Goal: Information Seeking & Learning: Learn about a topic

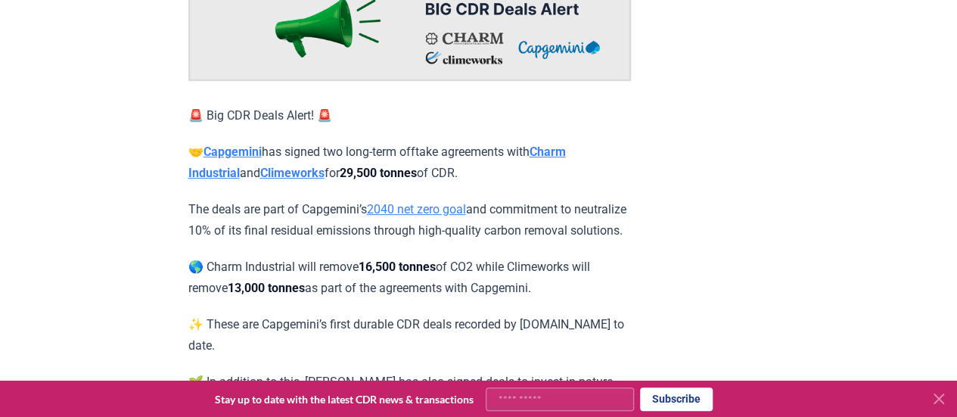
scroll to position [227, 0]
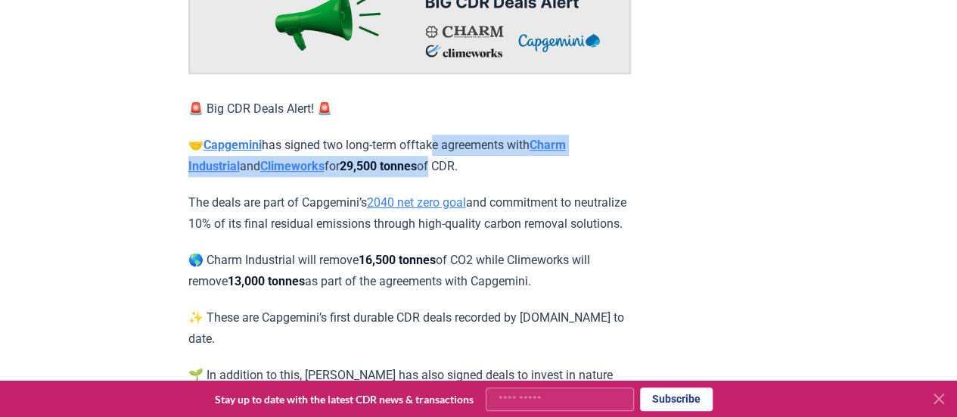
drag, startPoint x: 445, startPoint y: 131, endPoint x: 455, endPoint y: 173, distance: 43.5
click at [455, 173] on div "🚨 Big CDR Deals Alert! 🚨 🤝 [PERSON_NAME] has signed two long-term offtake agree…" at bounding box center [409, 412] width 442 height 897
click at [455, 173] on p "🤝 [PERSON_NAME] has signed two long-term offtake agreements with Charm Industri…" at bounding box center [409, 156] width 442 height 42
drag, startPoint x: 459, startPoint y: 147, endPoint x: 455, endPoint y: 172, distance: 26.0
click at [455, 172] on p "🤝 [PERSON_NAME] has signed two long-term offtake agreements with Charm Industri…" at bounding box center [409, 156] width 442 height 42
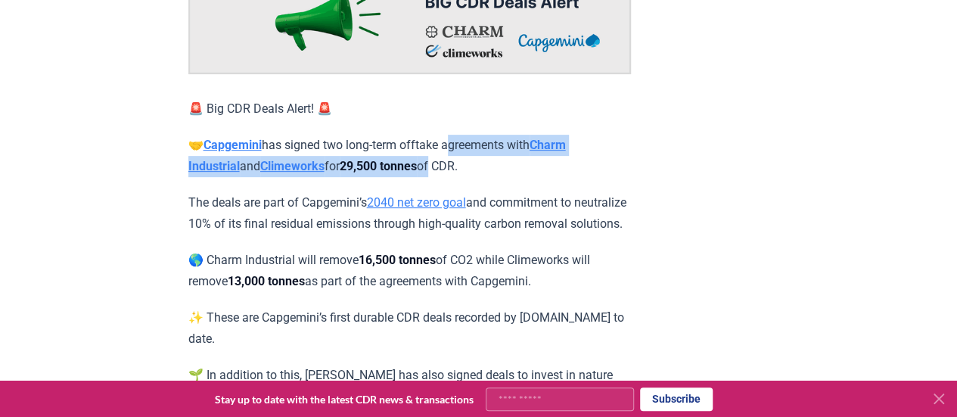
click at [455, 172] on p "🤝 [PERSON_NAME] has signed two long-term offtake agreements with Charm Industri…" at bounding box center [409, 156] width 442 height 42
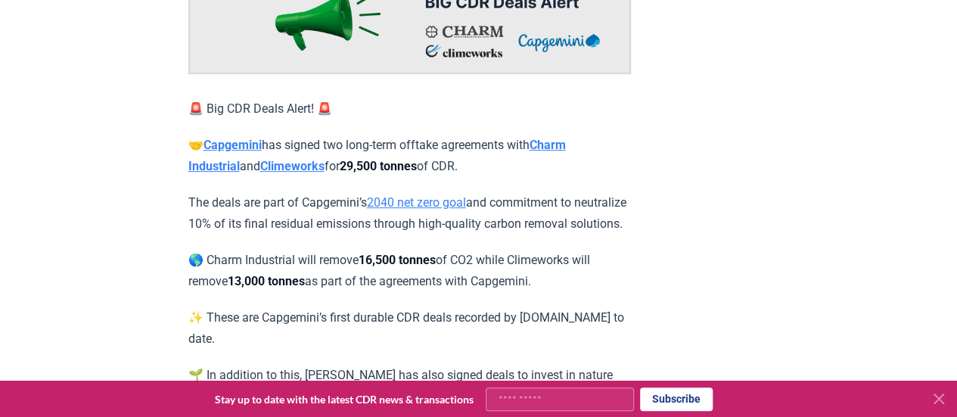
drag, startPoint x: 322, startPoint y: 199, endPoint x: 316, endPoint y: 238, distance: 39.8
click at [316, 234] on p "The deals are part of Capgemini’s 2040 net zero goal and commitment to neutrali…" at bounding box center [409, 213] width 442 height 42
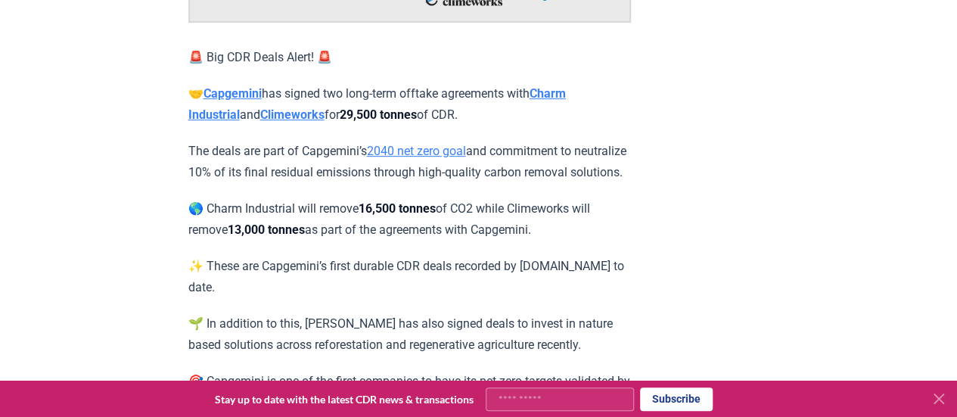
scroll to position [303, 0]
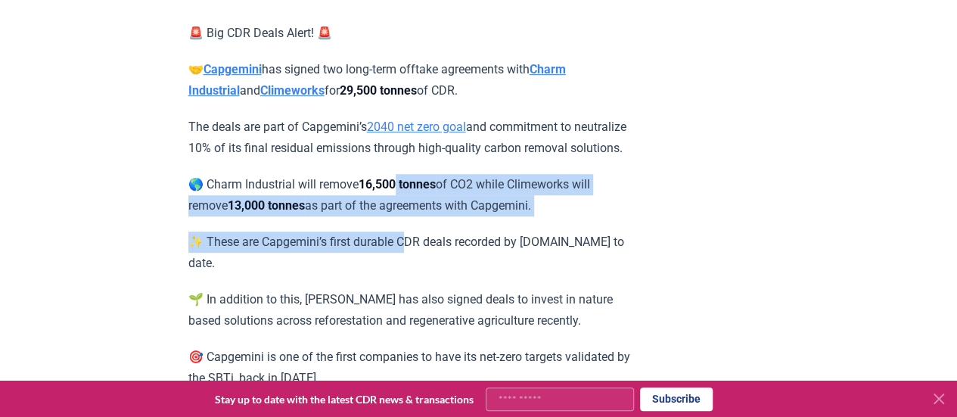
drag, startPoint x: 408, startPoint y: 220, endPoint x: 408, endPoint y: 240, distance: 19.7
click at [408, 240] on div "🚨 Big CDR Deals Alert! 🚨 🤝 [PERSON_NAME] has signed two long-term offtake agree…" at bounding box center [409, 336] width 442 height 897
